Goal: Transaction & Acquisition: Book appointment/travel/reservation

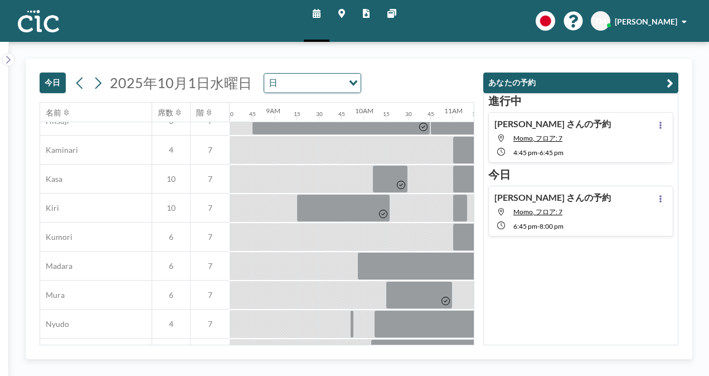
scroll to position [74, 758]
click at [95, 84] on icon at bounding box center [97, 83] width 11 height 17
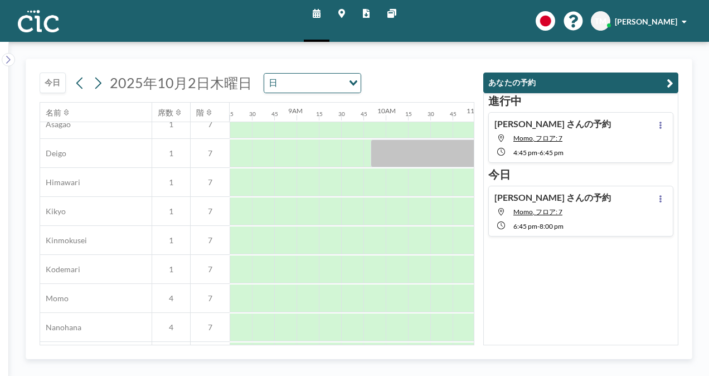
scroll to position [388, 735]
click at [375, 291] on div at bounding box center [374, 298] width 22 height 28
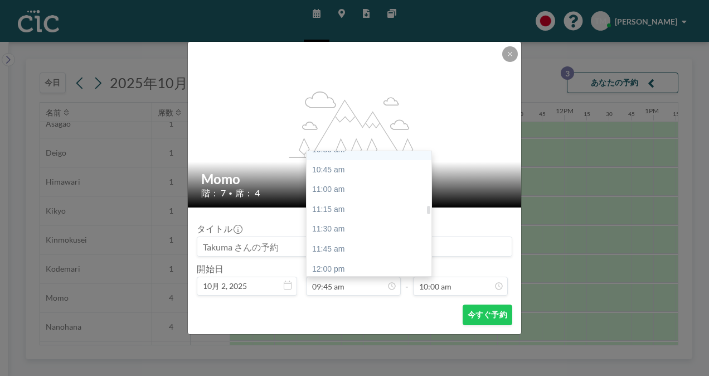
scroll to position [845, 0]
click at [371, 245] on div "11:45 am" at bounding box center [371, 248] width 130 height 20
type input "11:45 am"
type input "12:00 pm"
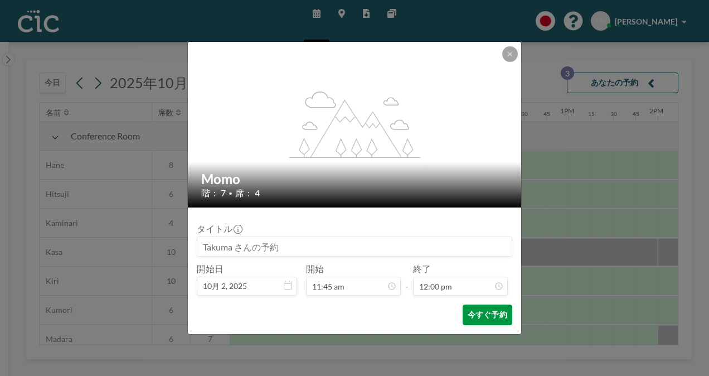
scroll to position [0, 1025]
click at [471, 315] on button "今すぐ予約" at bounding box center [487, 314] width 50 height 21
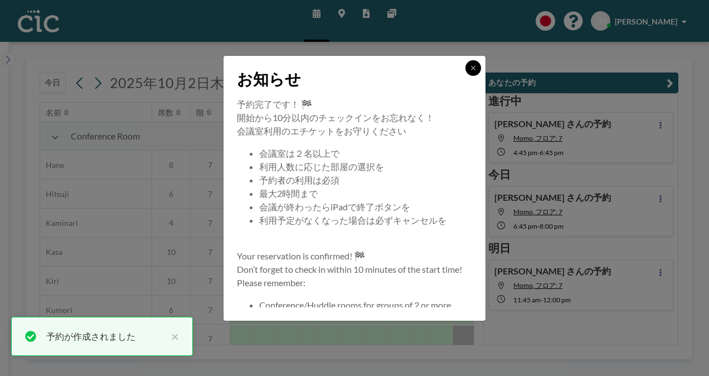
click at [476, 66] on icon at bounding box center [473, 68] width 7 height 7
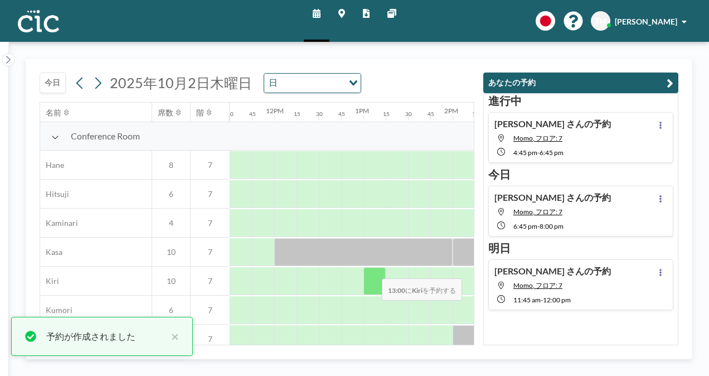
click at [373, 270] on div at bounding box center [374, 281] width 22 height 28
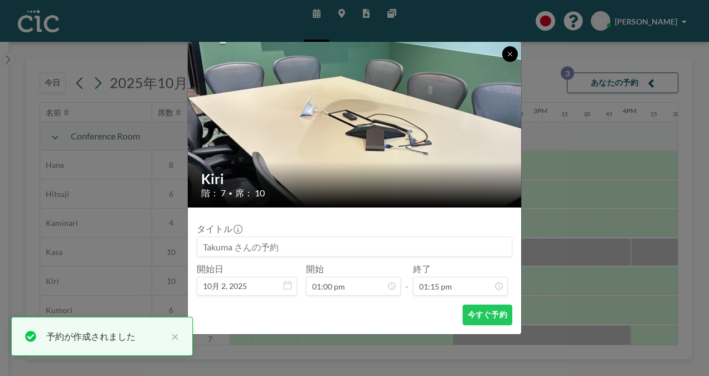
click at [507, 51] on icon at bounding box center [509, 54] width 7 height 7
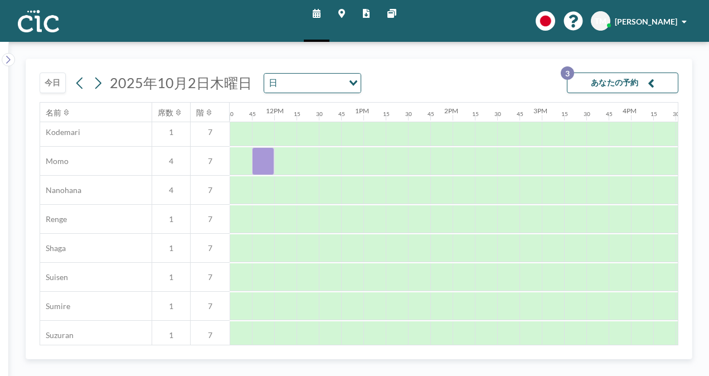
scroll to position [524, 1025]
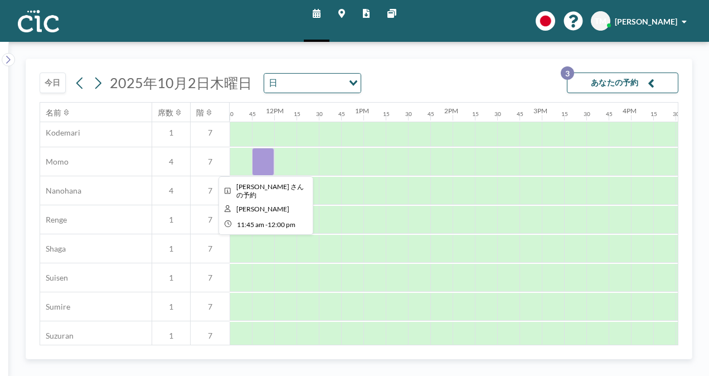
click at [266, 160] on div at bounding box center [263, 162] width 22 height 28
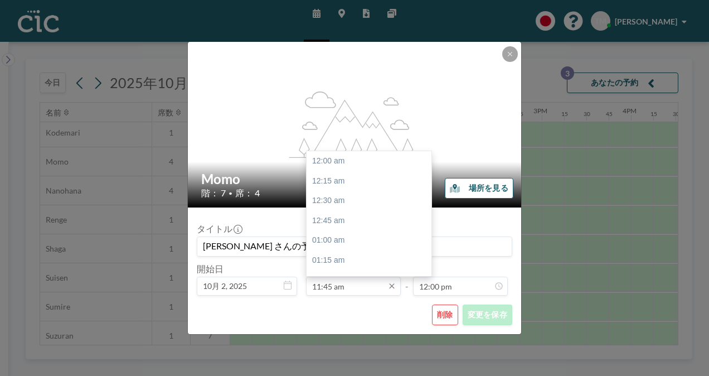
scroll to position [932, 0]
click at [349, 218] on div "12:30 pm" at bounding box center [371, 221] width 130 height 20
type input "12:30 pm"
type input "12:45 pm"
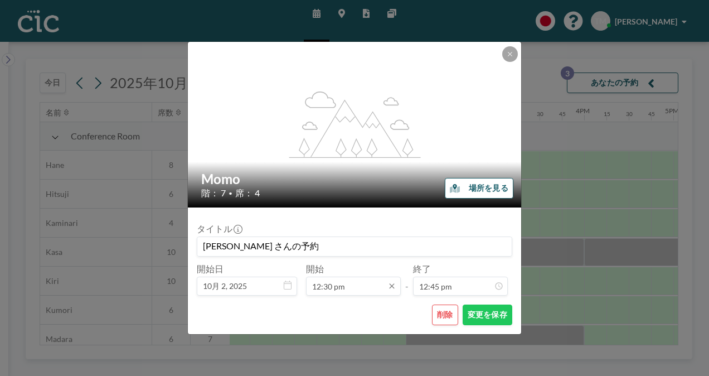
scroll to position [0, 1092]
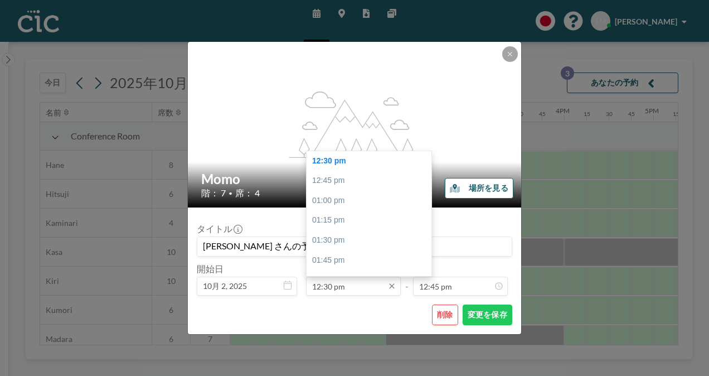
click at [333, 282] on input "12:30 pm" at bounding box center [353, 285] width 95 height 19
click at [331, 184] on div "10:45 am" at bounding box center [371, 184] width 130 height 20
type input "10:45 am"
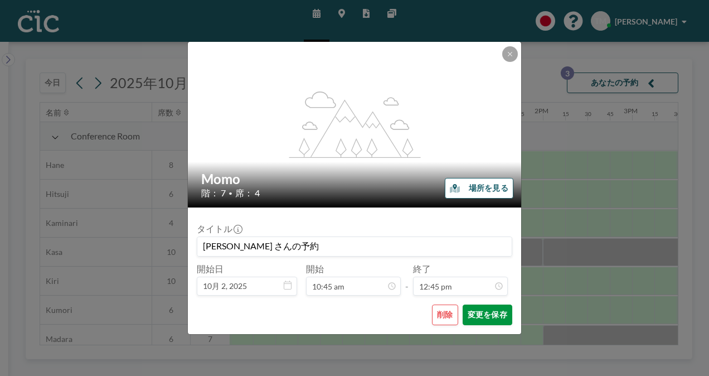
scroll to position [0, 936]
click at [479, 314] on button "変更を保存" at bounding box center [487, 314] width 50 height 21
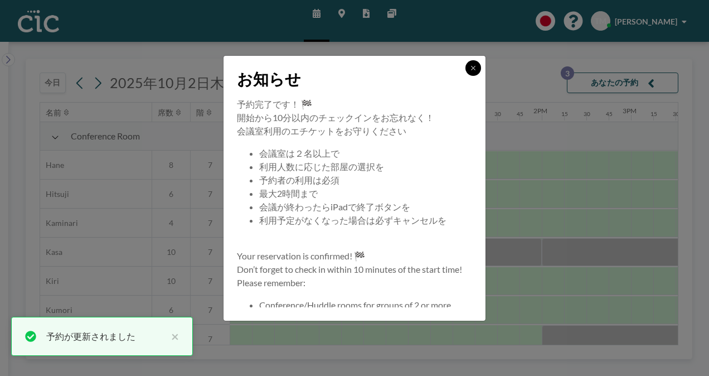
click at [477, 65] on button at bounding box center [473, 68] width 16 height 16
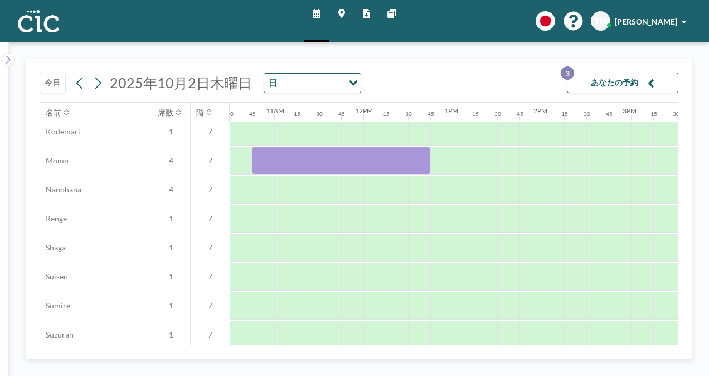
scroll to position [525, 936]
click at [447, 156] on div at bounding box center [441, 161] width 22 height 28
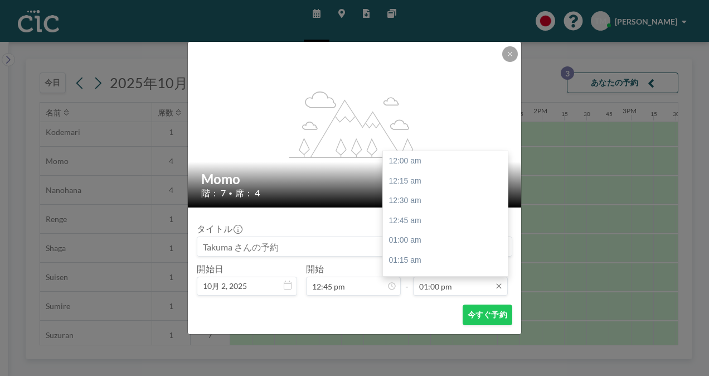
scroll to position [1031, 0]
click at [433, 215] on div "01:45 pm" at bounding box center [448, 221] width 130 height 20
type input "01:45 pm"
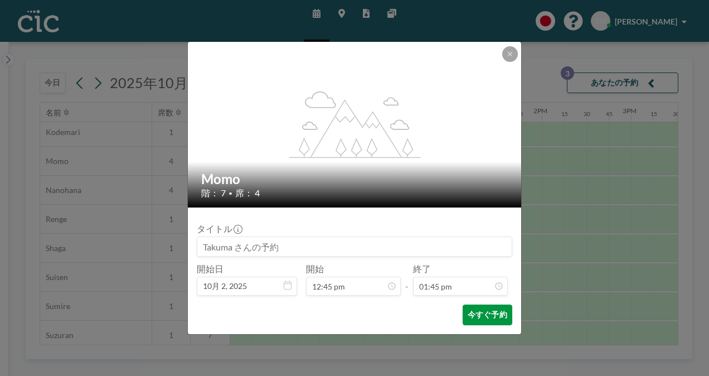
click at [469, 311] on button "今すぐ予約" at bounding box center [487, 314] width 50 height 21
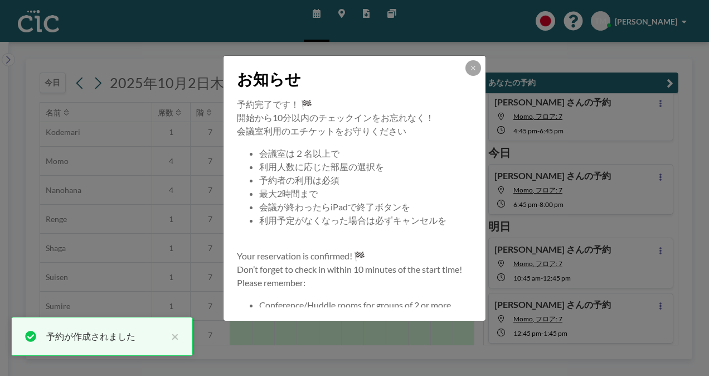
scroll to position [22, 0]
click at [472, 68] on icon at bounding box center [473, 68] width 4 height 4
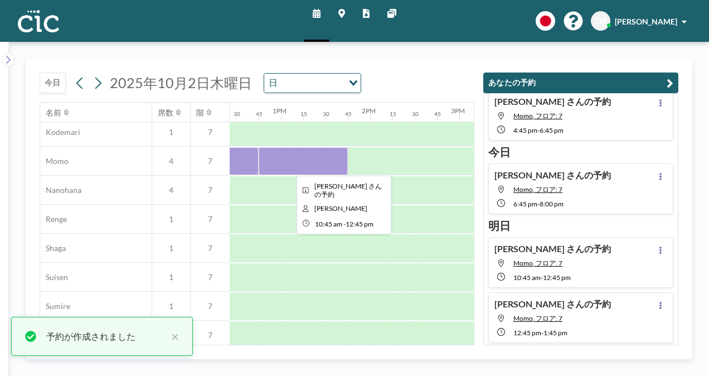
scroll to position [525, 1108]
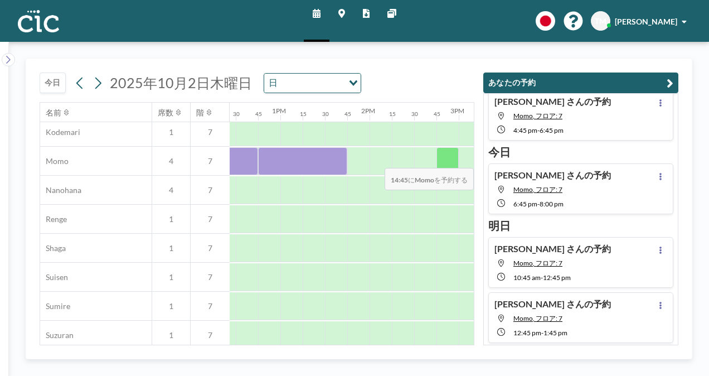
click at [440, 159] on div at bounding box center [447, 161] width 22 height 28
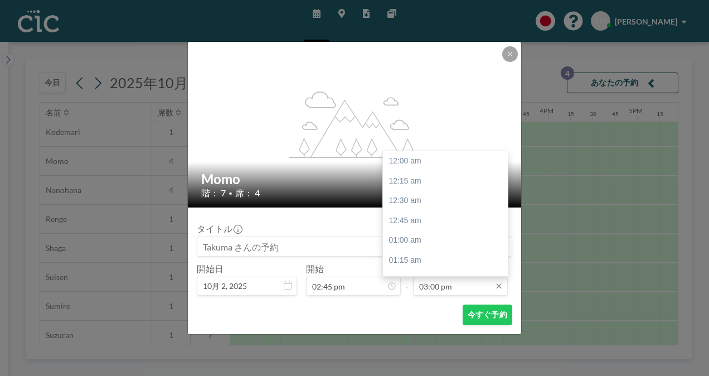
scroll to position [1190, 0]
click at [427, 243] on div "04:00 pm" at bounding box center [448, 240] width 130 height 20
type input "04:00 pm"
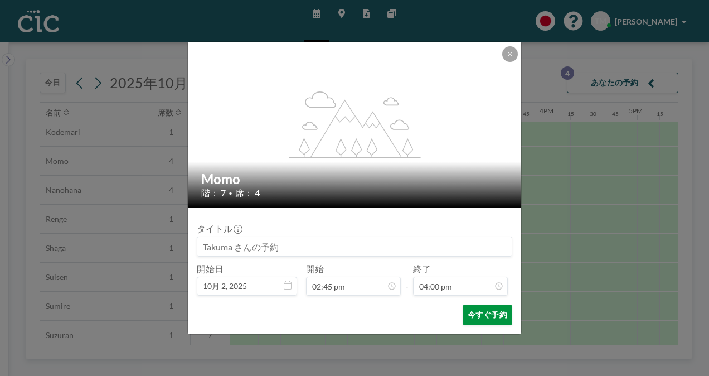
scroll to position [0, 0]
click at [475, 316] on button "今すぐ予約" at bounding box center [487, 314] width 50 height 21
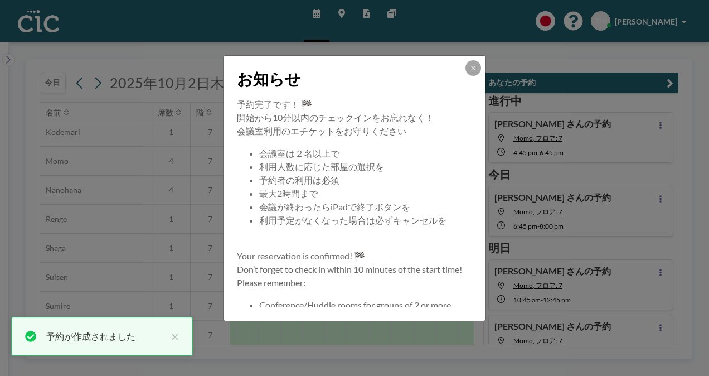
scroll to position [77, 0]
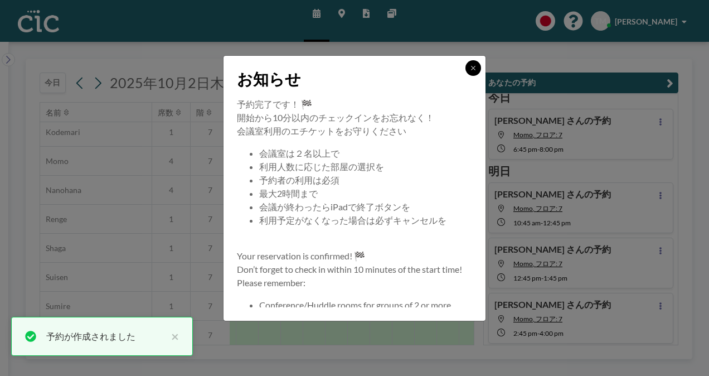
click at [472, 74] on button at bounding box center [473, 68] width 16 height 16
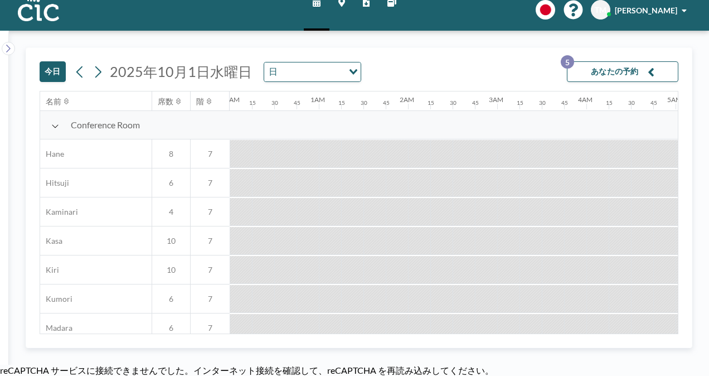
scroll to position [0, 758]
